Goal: Task Accomplishment & Management: Complete application form

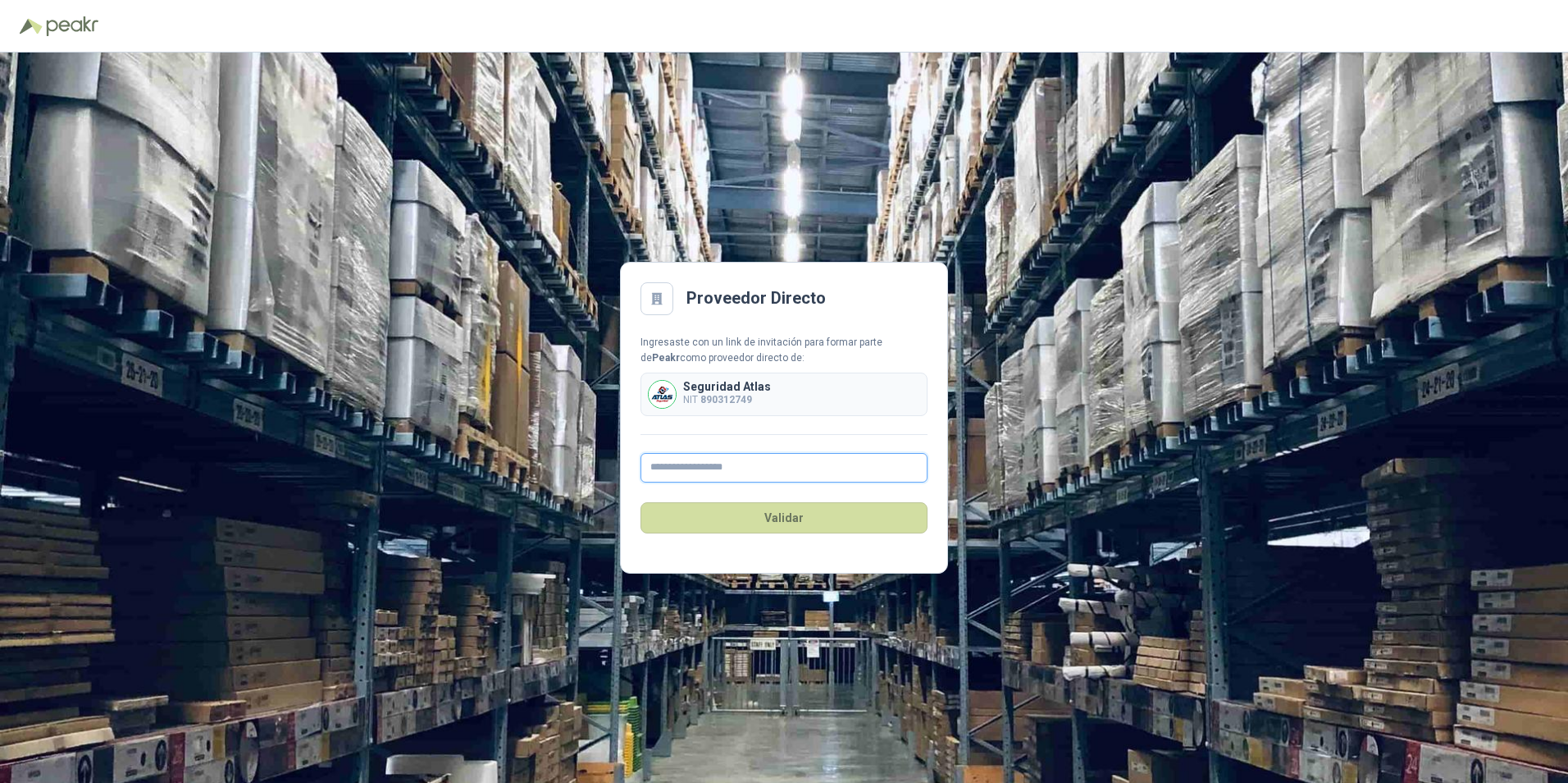
click at [772, 458] on input "text" at bounding box center [784, 467] width 287 height 30
click at [767, 458] on input "text" at bounding box center [784, 467] width 287 height 30
click at [740, 395] on div "Seguridad Atlas NIT 890312749" at bounding box center [727, 394] width 87 height 27
drag, startPoint x: 740, startPoint y: 395, endPoint x: 740, endPoint y: 463, distance: 68.0
click at [740, 458] on input "text" at bounding box center [784, 467] width 287 height 30
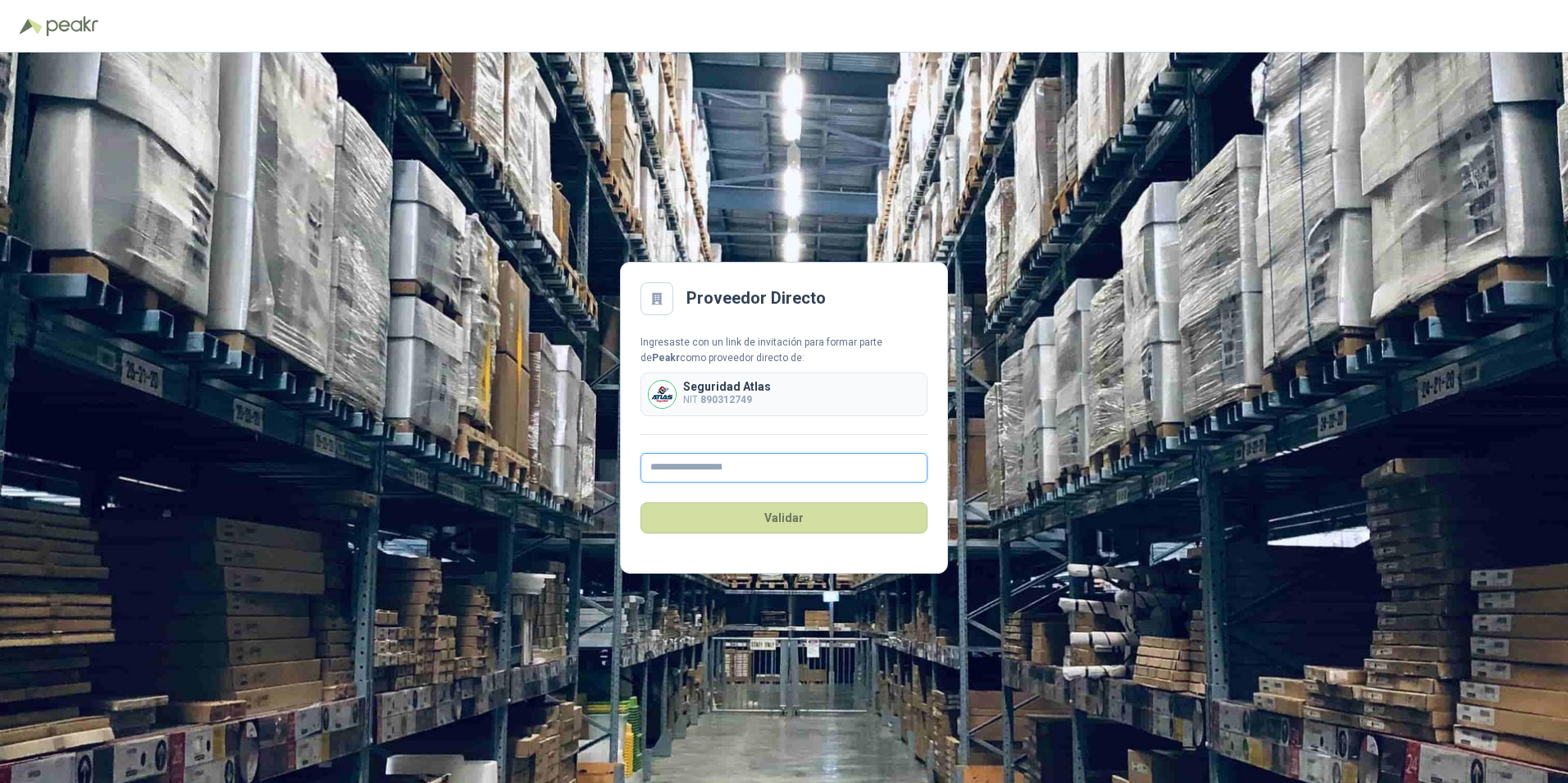
click at [730, 458] on input "text" at bounding box center [784, 467] width 287 height 30
type input "**********"
click at [741, 458] on button "Validar" at bounding box center [784, 517] width 287 height 31
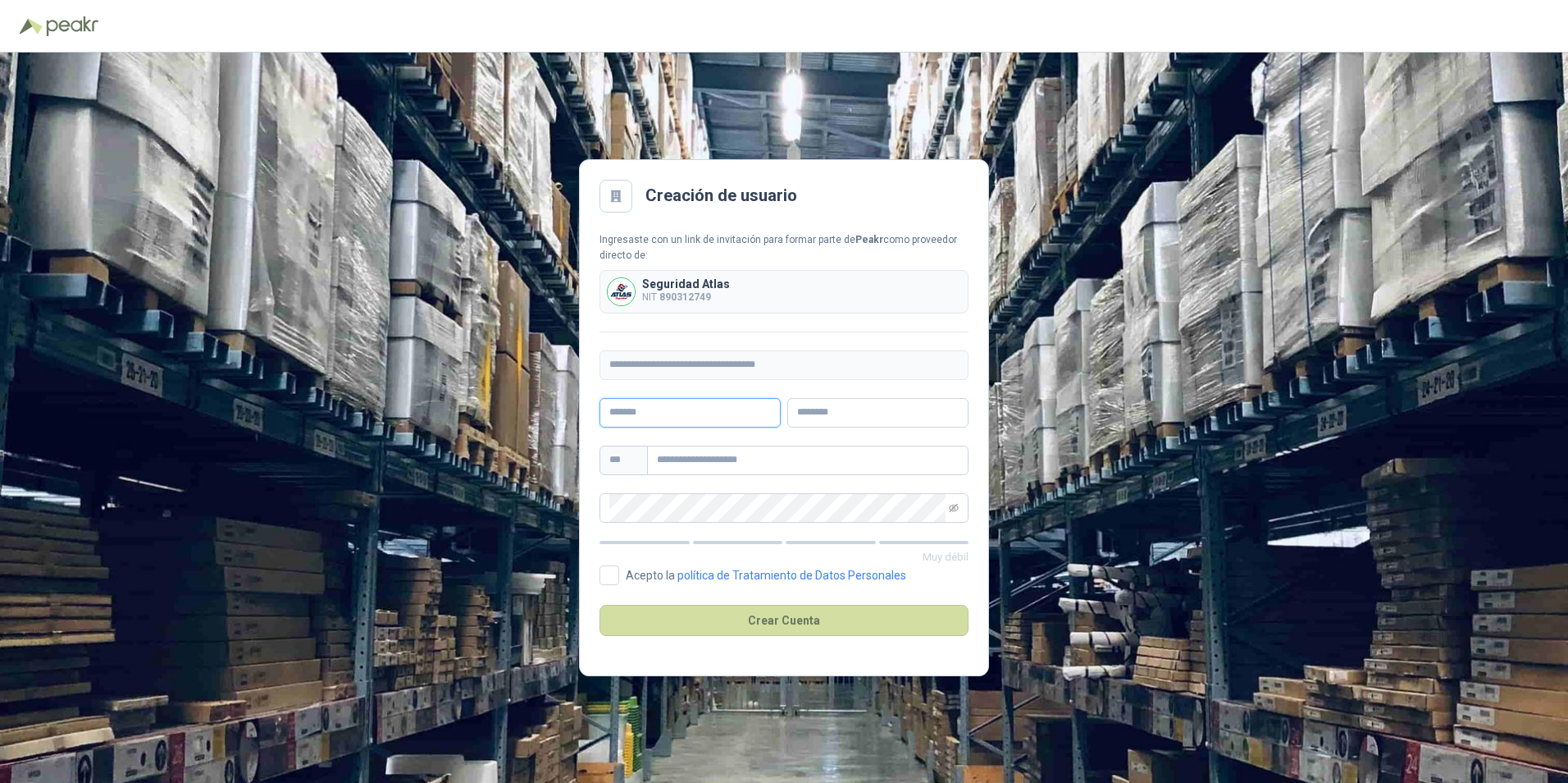
click at [670, 411] on input "text" at bounding box center [689, 413] width 181 height 30
type input "*"
type input "**********"
type input "******"
click at [716, 452] on input "text" at bounding box center [807, 460] width 322 height 30
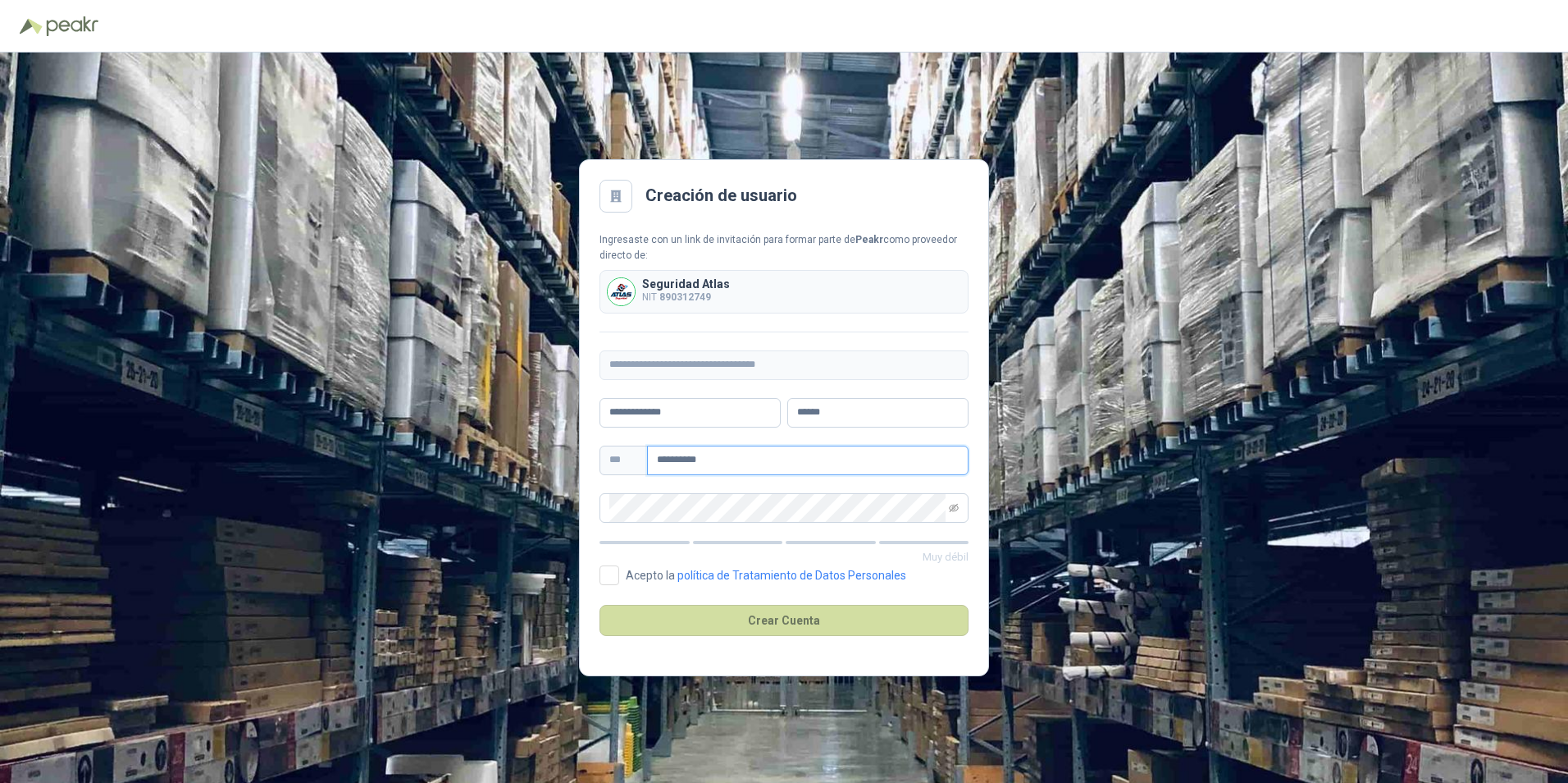
type input "**********"
click at [840, 458] on span at bounding box center [784, 508] width 369 height 30
click at [840, 458] on icon "eye-invisible" at bounding box center [954, 507] width 10 height 8
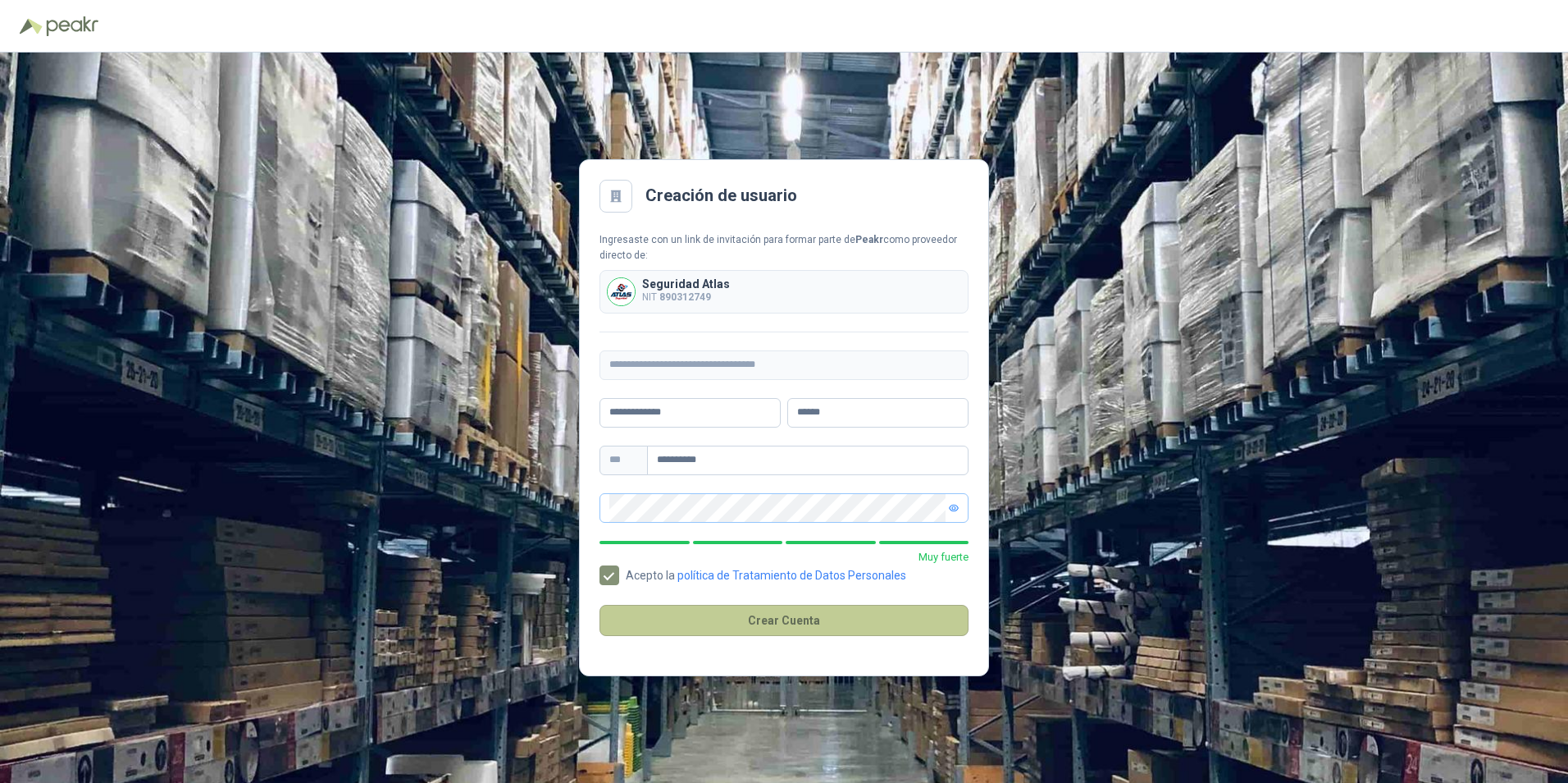
click at [758, 458] on button "Crear Cuenta" at bounding box center [784, 620] width 369 height 31
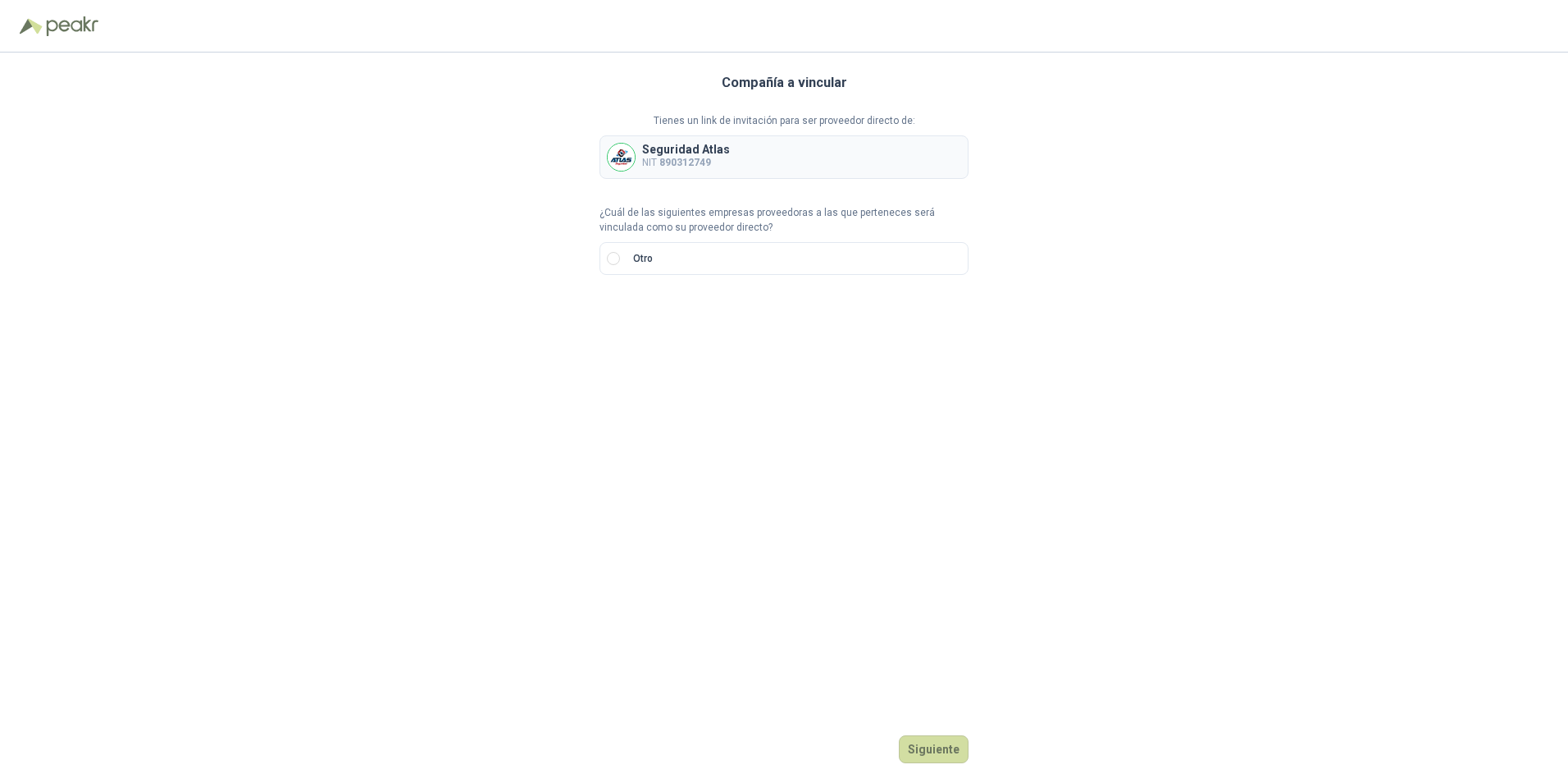
click at [690, 160] on b "890312749" at bounding box center [685, 163] width 52 height 12
click at [724, 154] on p "Seguridad Atlas" at bounding box center [685, 149] width 87 height 12
click at [840, 458] on button "Siguiente" at bounding box center [934, 749] width 70 height 28
click at [730, 305] on input "text" at bounding box center [811, 315] width 289 height 28
click at [687, 263] on label "Otro" at bounding box center [784, 258] width 369 height 33
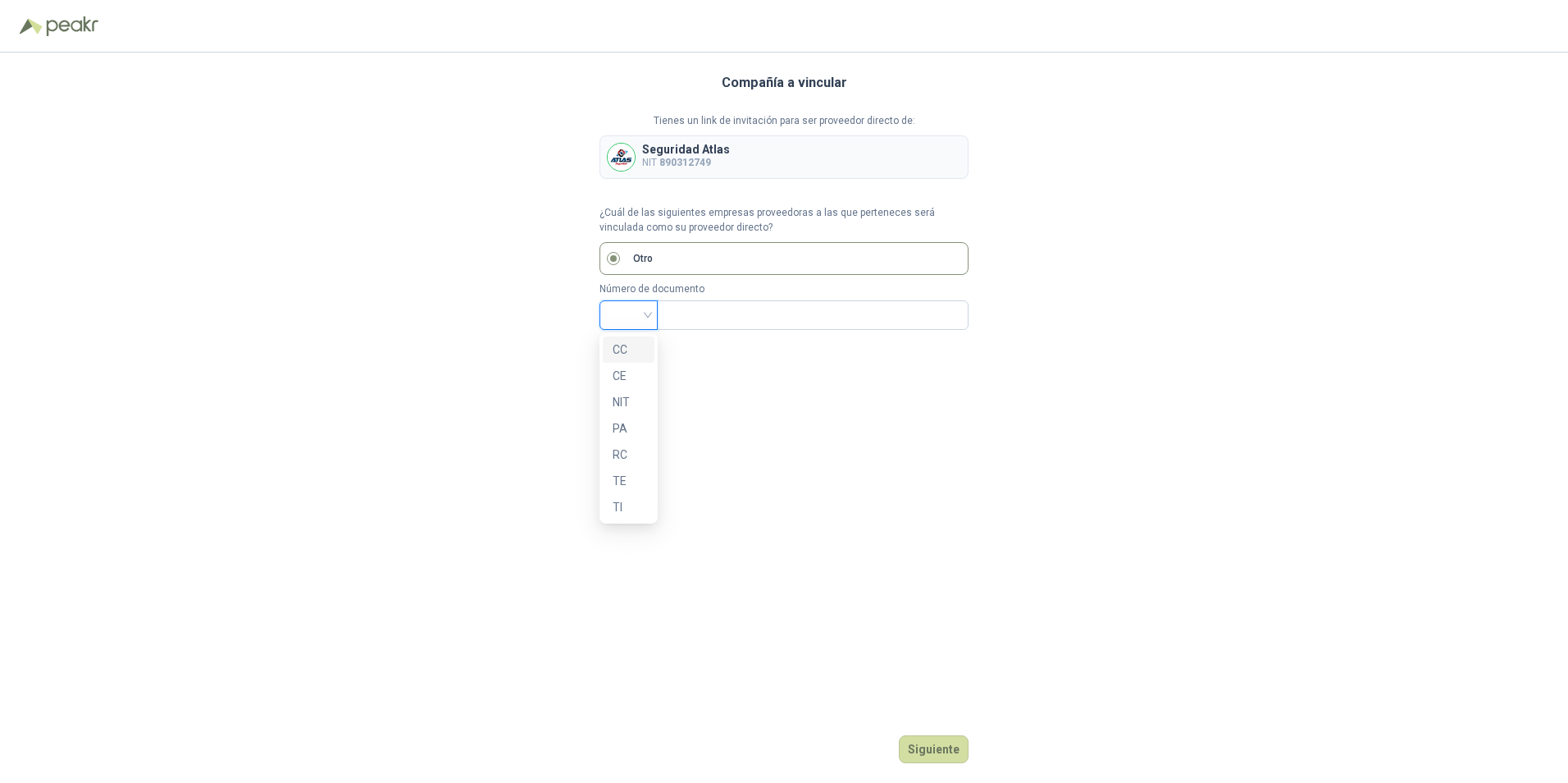
click at [645, 318] on input "search" at bounding box center [628, 313] width 38 height 25
click at [518, 284] on div "Compañía a vincular Tienes un link de invitación para ser proveedor directo de:…" at bounding box center [784, 418] width 1568 height 730
click at [651, 305] on div at bounding box center [628, 315] width 59 height 30
click at [621, 404] on div "NIT" at bounding box center [629, 402] width 32 height 18
click at [712, 322] on input "text" at bounding box center [811, 315] width 289 height 28
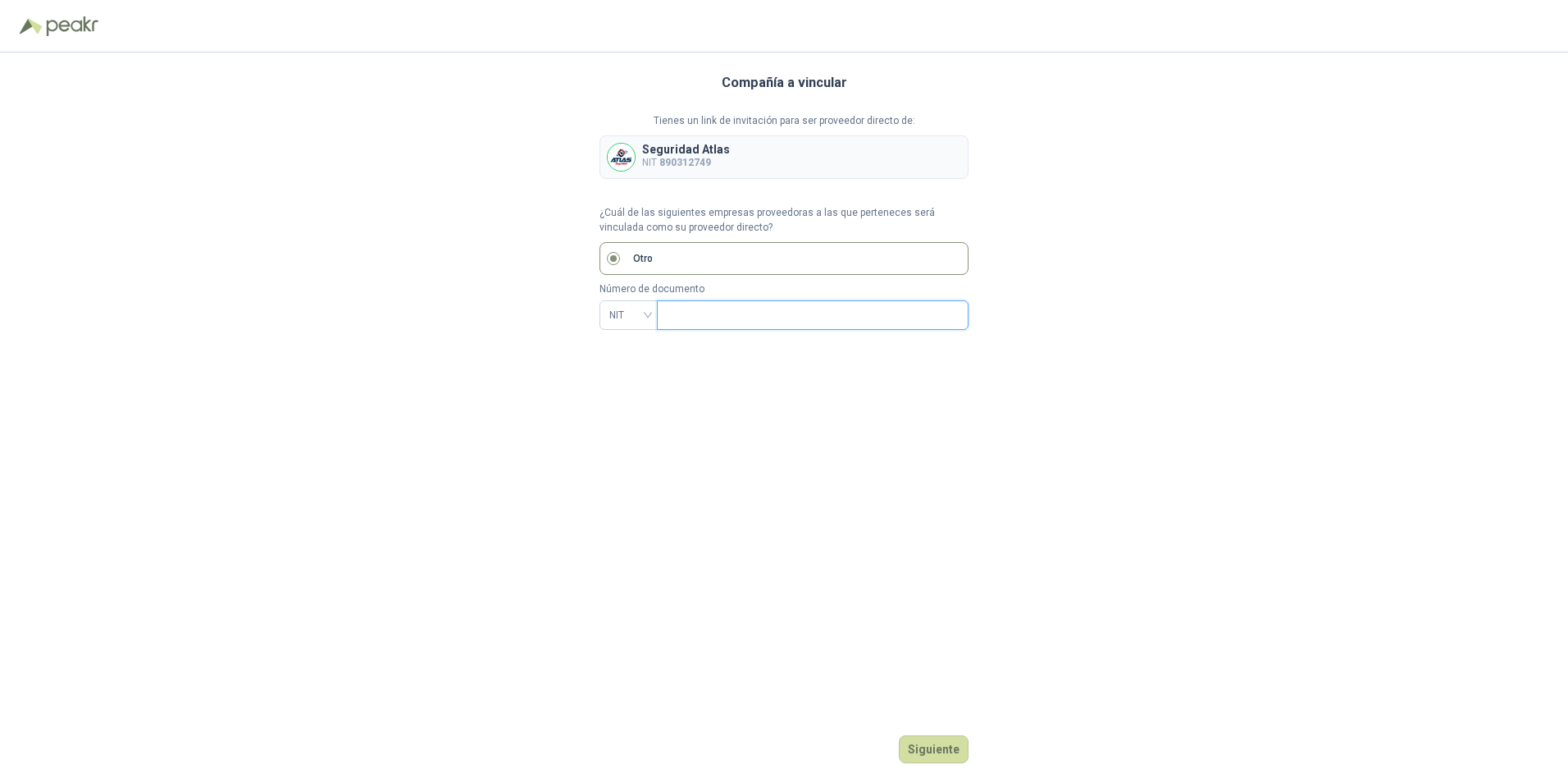
click at [717, 321] on input "text" at bounding box center [811, 315] width 289 height 28
paste input "*********"
click at [840, 458] on button "Siguiente" at bounding box center [934, 749] width 70 height 28
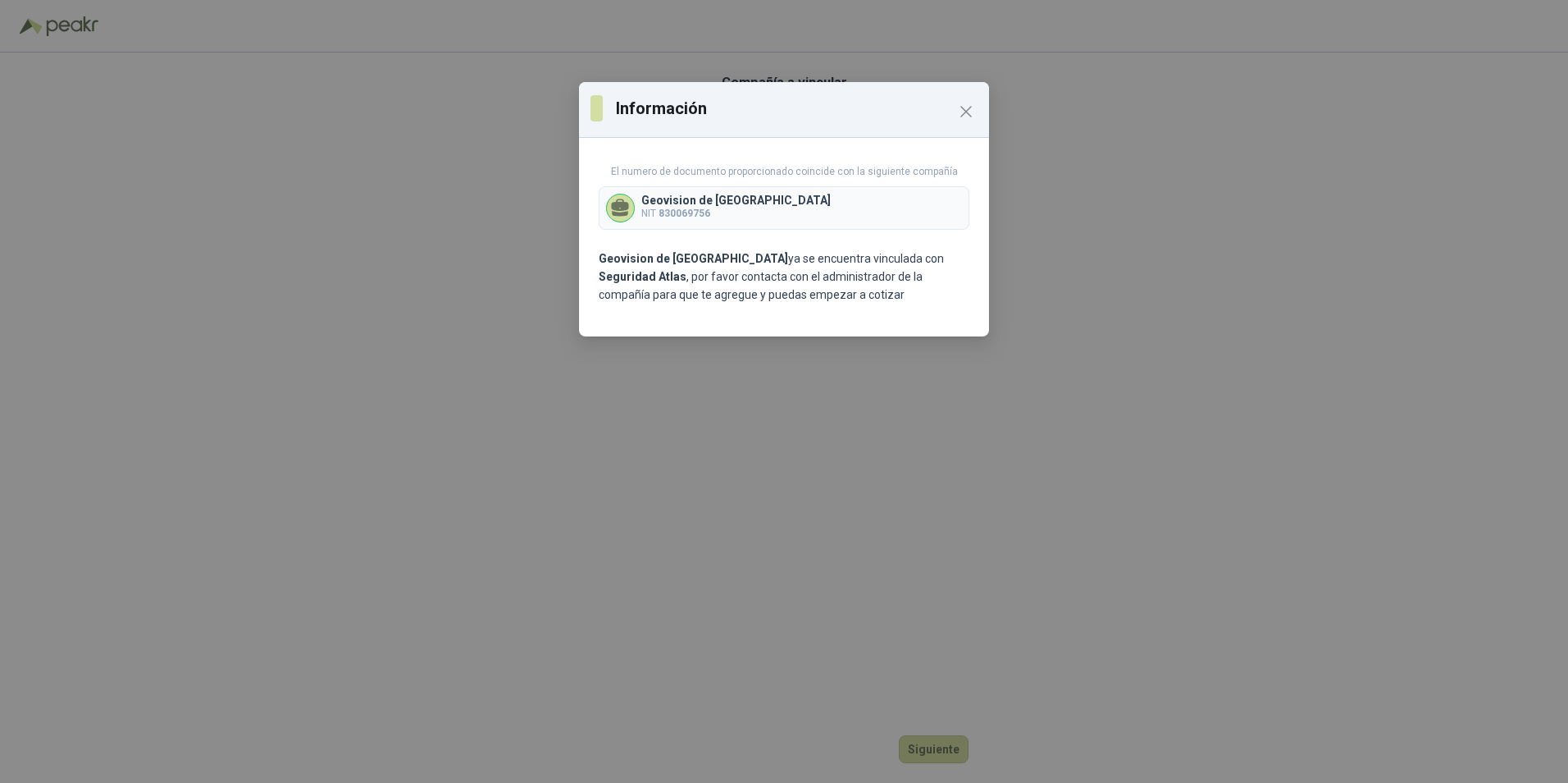
click at [714, 210] on p "NIT 830069756" at bounding box center [735, 213] width 189 height 15
click at [773, 291] on p "Geovision de Colombia ya se encuentra vinculada con Seguridad Atlas , por favor…" at bounding box center [784, 277] width 371 height 54
click at [680, 281] on p "Geovision de Colombia ya se encuentra vinculada con Seguridad Atlas , por favor…" at bounding box center [784, 277] width 371 height 54
click at [739, 296] on p "Geovision de Colombia ya se encuentra vinculada con Seguridad Atlas , por favor…" at bounding box center [784, 277] width 371 height 54
click at [768, 284] on p "Geovision de Colombia ya se encuentra vinculada con Seguridad Atlas , por favor…" at bounding box center [784, 277] width 371 height 54
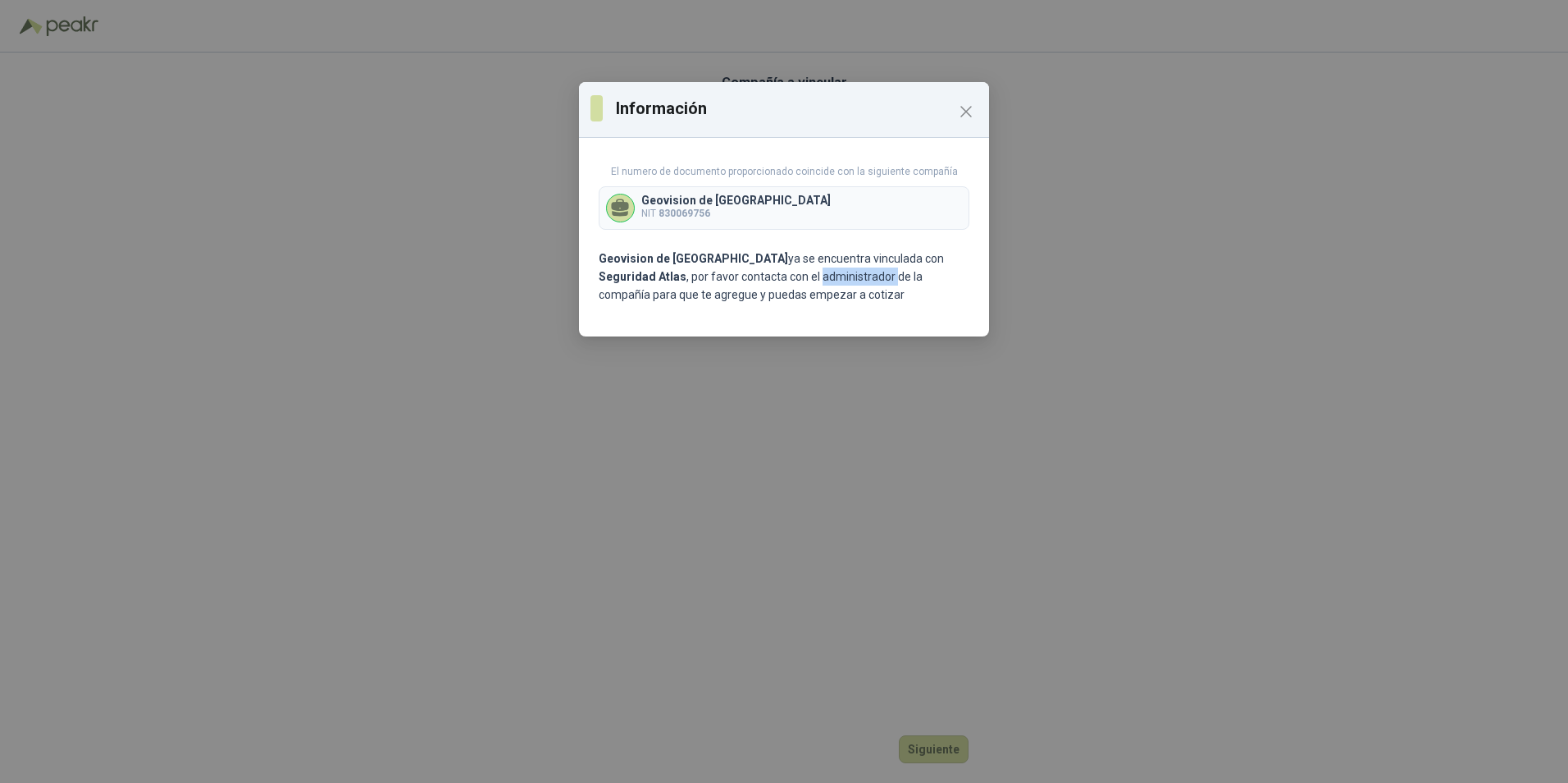
click at [768, 284] on p "Geovision de Colombia ya se encuentra vinculada con Seguridad Atlas , por favor…" at bounding box center [784, 277] width 371 height 54
click at [840, 458] on div "Información El numero de documento proporcionado coincide con la siguiente comp…" at bounding box center [784, 392] width 1568 height 783
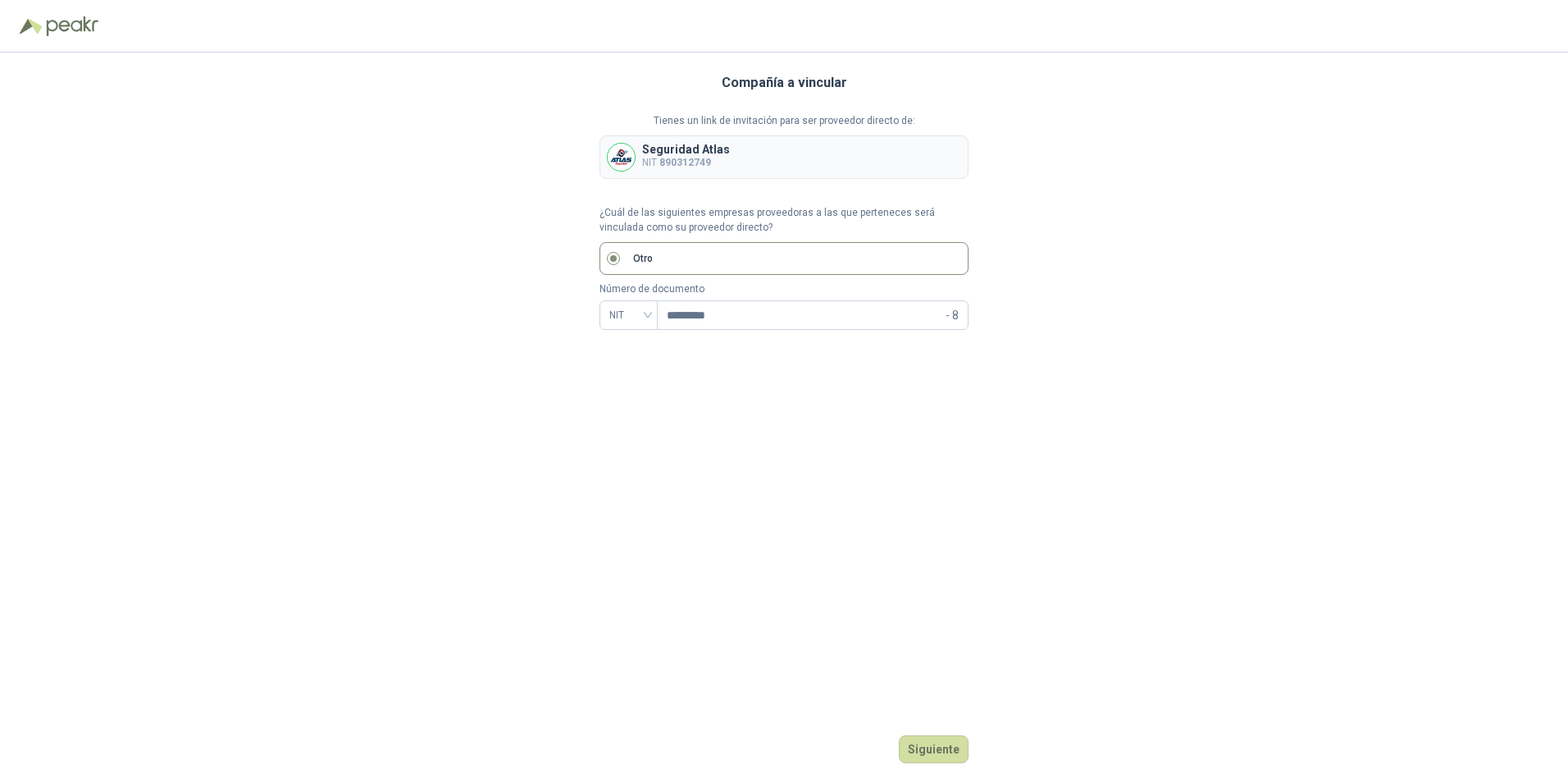
click at [763, 414] on div "Compañía a vincular Tienes un link de invitación para ser proveedor directo de:…" at bounding box center [784, 418] width 369 height 730
click at [840, 458] on button "Siguiente" at bounding box center [934, 749] width 70 height 28
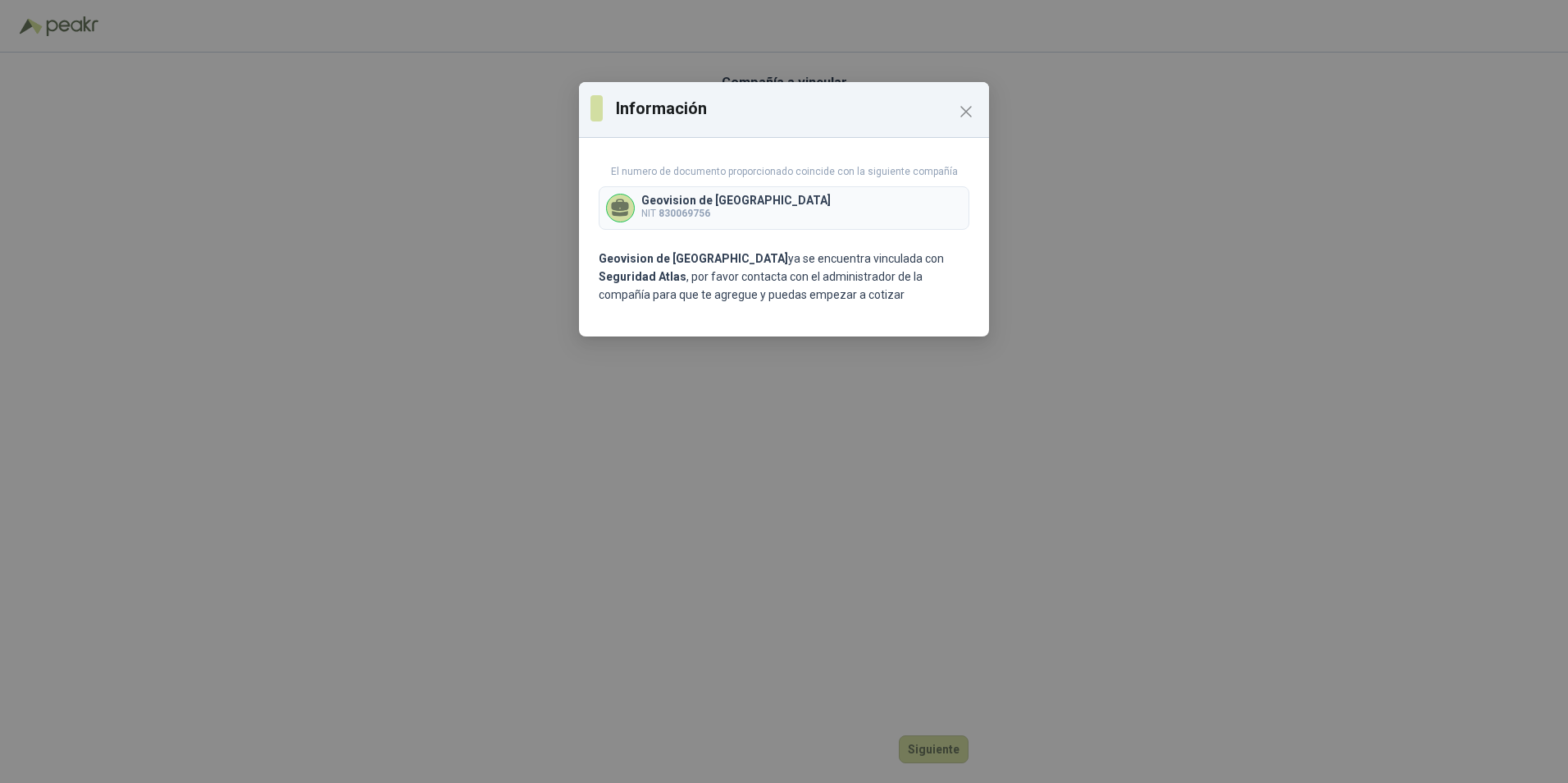
click at [728, 406] on div "Información El numero de documento proporcionado coincide con la siguiente comp…" at bounding box center [784, 392] width 1568 height 783
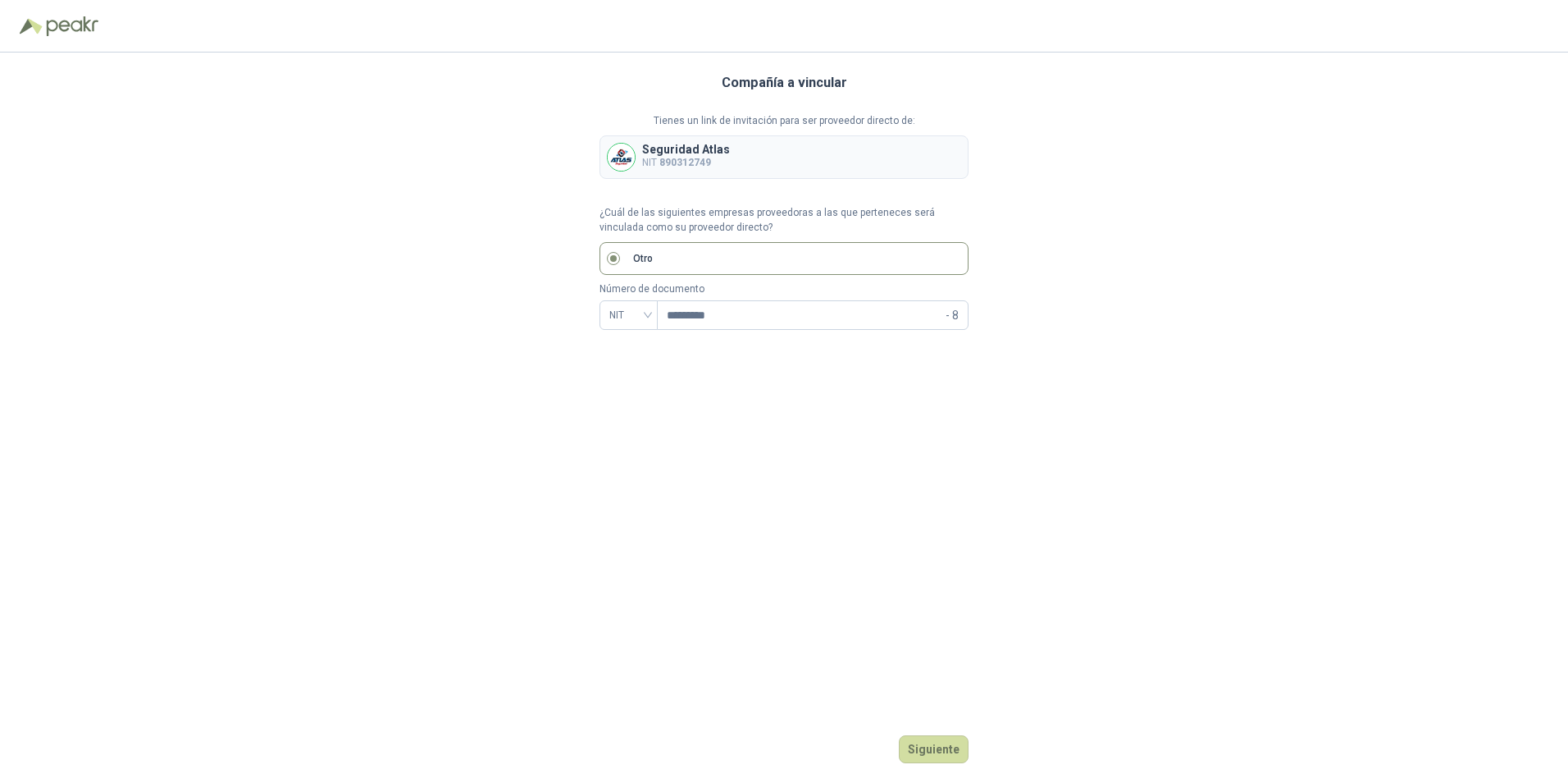
click at [728, 406] on body "Compañía a vincular Tienes un link de invitación para ser proveedor directo de:…" at bounding box center [784, 392] width 1568 height 783
click at [654, 318] on div "NIT" at bounding box center [628, 315] width 59 height 30
click at [631, 347] on div "CC" at bounding box center [629, 349] width 32 height 18
drag, startPoint x: 762, startPoint y: 311, endPoint x: 518, endPoint y: 320, distance: 244.2
click at [521, 321] on div "Compañía a vincular Tienes un link de invitación para ser proveedor directo de:…" at bounding box center [784, 418] width 1568 height 730
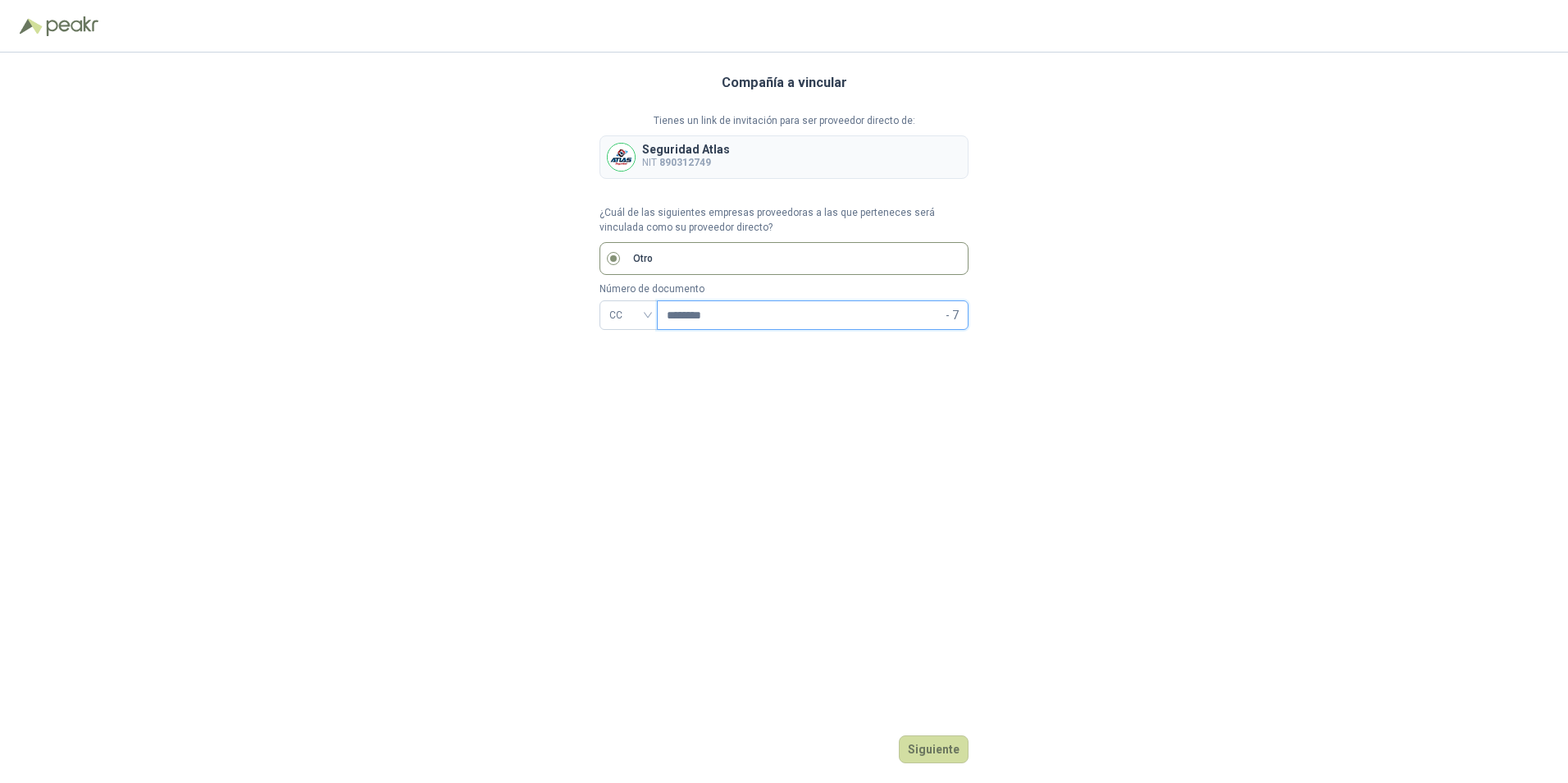
type input "********"
click at [840, 441] on div "Compañía a vincular Tienes un link de invitación para ser proveedor directo de:…" at bounding box center [784, 418] width 369 height 730
click at [840, 458] on button "Siguiente" at bounding box center [934, 749] width 70 height 28
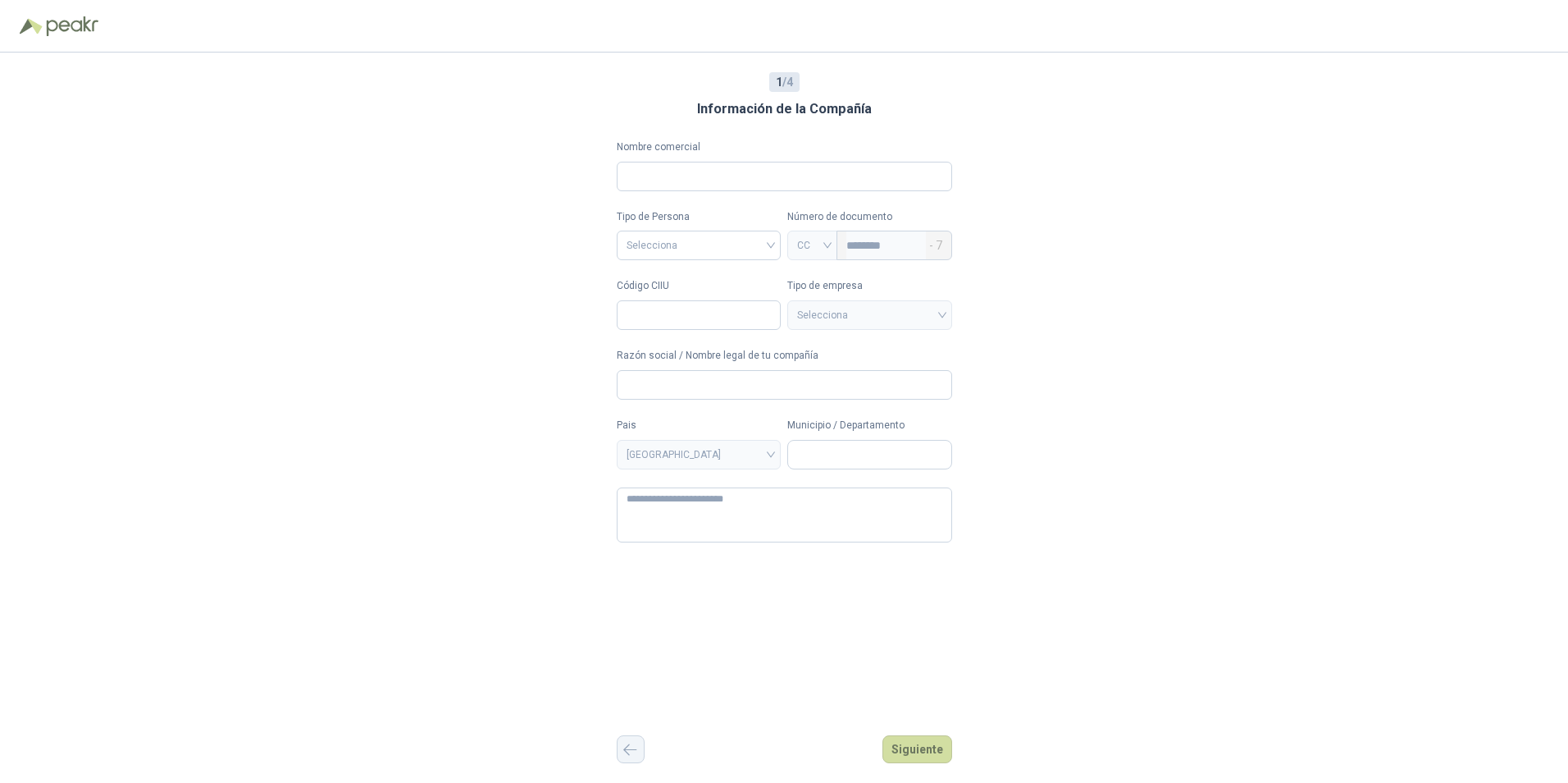
click at [624, 458] on icon "button" at bounding box center [630, 749] width 14 height 12
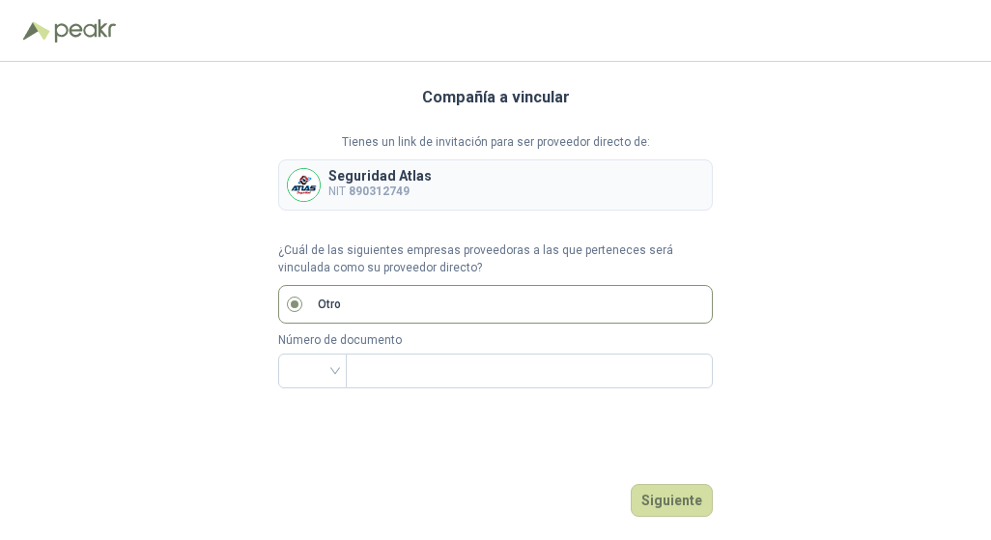
drag, startPoint x: 534, startPoint y: 27, endPoint x: -7, endPoint y: 256, distance: 587.4
click at [0, 256] on html "Compañía a vincular Tienes un link de invitación para ser proveedor directo de:…" at bounding box center [495, 270] width 991 height 540
